Goal: Register for event/course

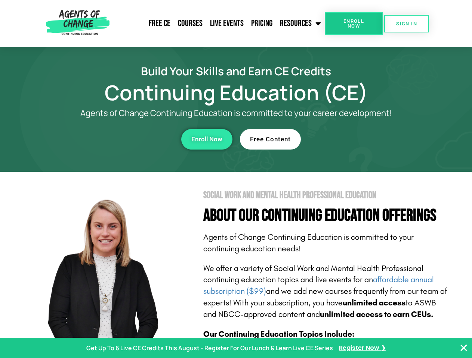
click at [236, 179] on section "Social Work and Mental Health Professional Education About Our Continuing Educa…" at bounding box center [236, 329] width 472 height 314
click at [353, 24] on span "Enroll Now" at bounding box center [353, 24] width 34 height 10
click at [406, 24] on span "SIGN IN" at bounding box center [406, 23] width 21 height 5
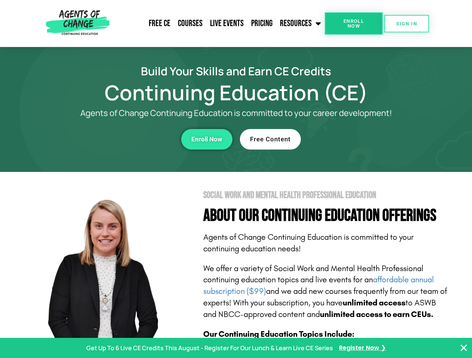
click at [130, 139] on div "Enroll Now" at bounding box center [129, 139] width 205 height 21
click at [206, 139] on span "Enroll Now" at bounding box center [206, 139] width 31 height 6
click at [342, 139] on div "Free Content" at bounding box center [342, 139] width 205 height 21
